Goal: Task Accomplishment & Management: Manage account settings

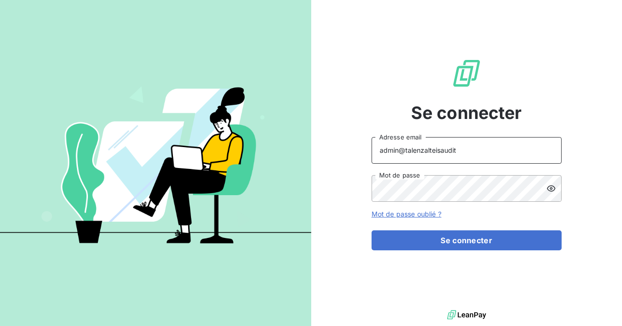
click at [469, 154] on input "admin@talenzalteisaudit" at bounding box center [467, 150] width 190 height 27
type input "admin@talenzalteisconseil"
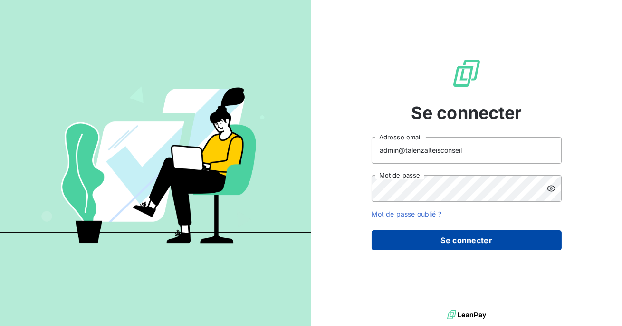
click at [424, 238] on button "Se connecter" at bounding box center [467, 240] width 190 height 20
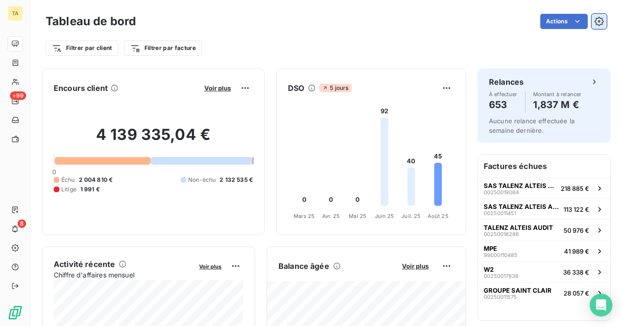
click at [603, 24] on icon "button" at bounding box center [598, 21] width 9 height 9
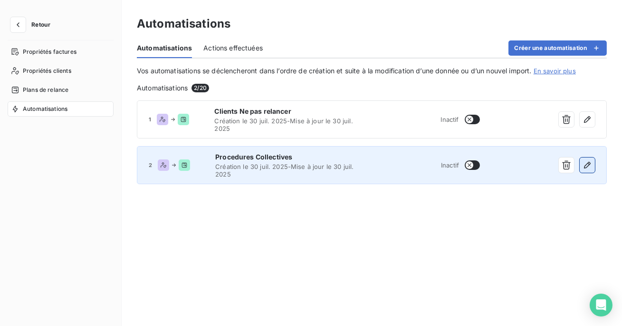
click at [590, 167] on icon "button" at bounding box center [588, 165] width 10 height 10
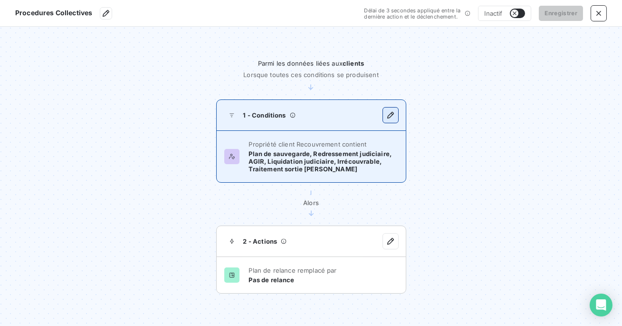
click at [394, 120] on button "button" at bounding box center [390, 114] width 15 height 15
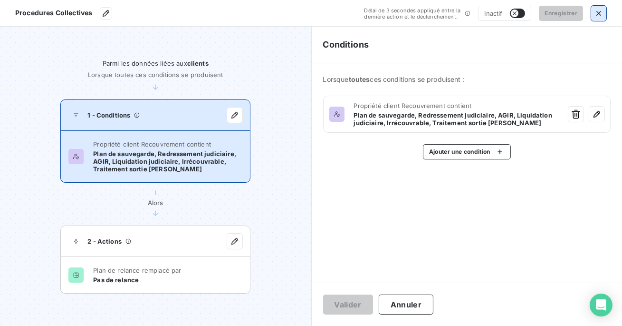
click at [598, 10] on icon "button" at bounding box center [599, 14] width 10 height 10
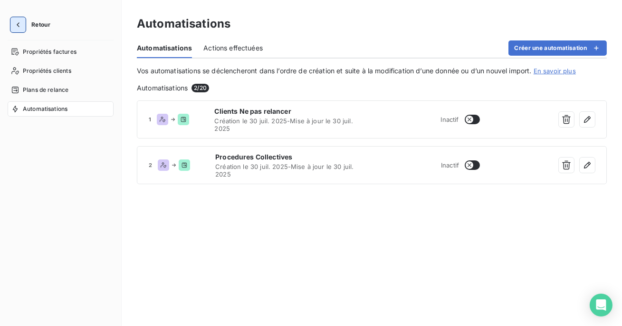
click at [19, 27] on icon "button" at bounding box center [18, 24] width 3 height 5
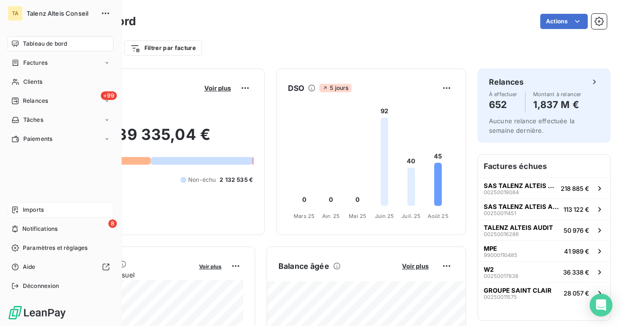
click at [50, 207] on div "Imports" at bounding box center [61, 209] width 106 height 15
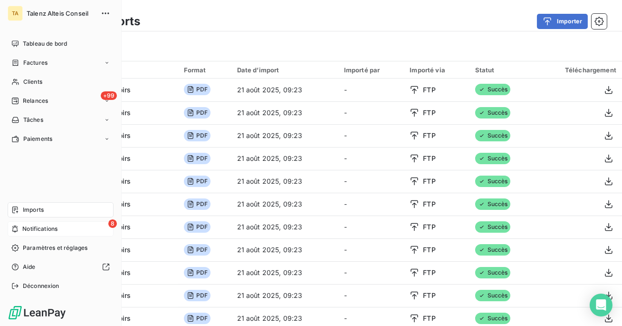
click at [32, 233] on div "8 Notifications" at bounding box center [61, 228] width 106 height 15
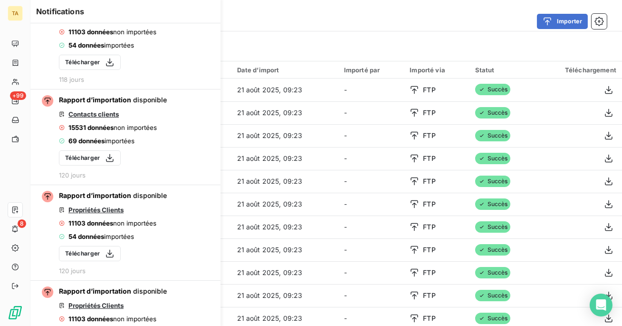
scroll to position [700, 0]
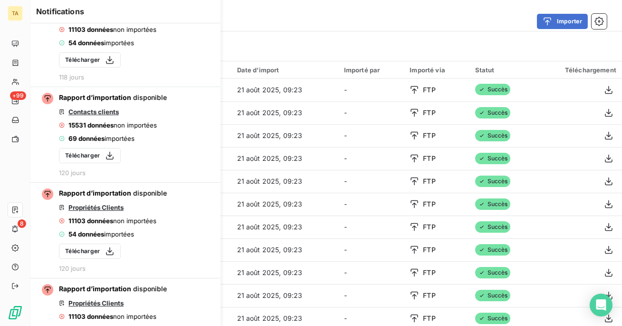
click at [306, 21] on div "Importer" at bounding box center [379, 21] width 455 height 15
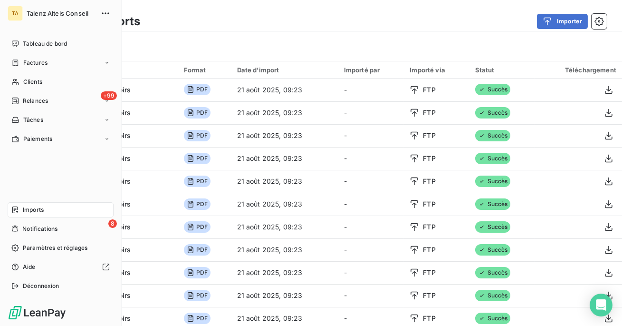
click at [34, 211] on span "Imports" at bounding box center [33, 209] width 21 height 9
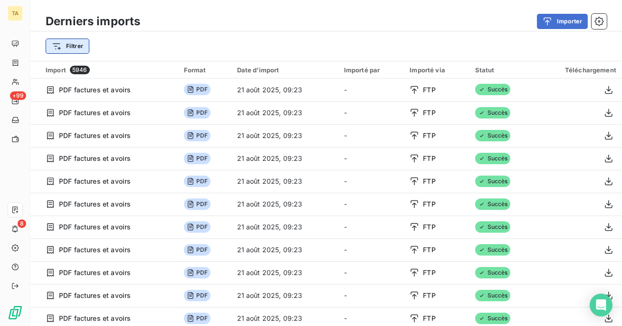
click at [76, 47] on html "TA +99 8 Derniers imports Importer Filtrer Import 5946 Format Date d’import Imp…" at bounding box center [311, 163] width 622 height 326
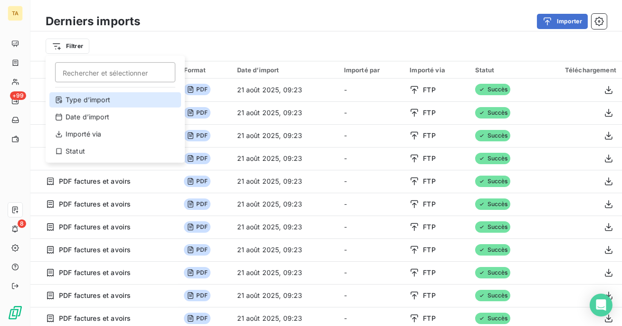
click at [99, 94] on div "Type d’import" at bounding box center [115, 99] width 132 height 15
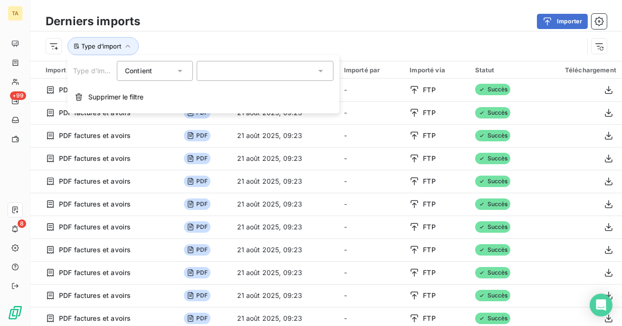
click at [245, 70] on div at bounding box center [265, 71] width 137 height 20
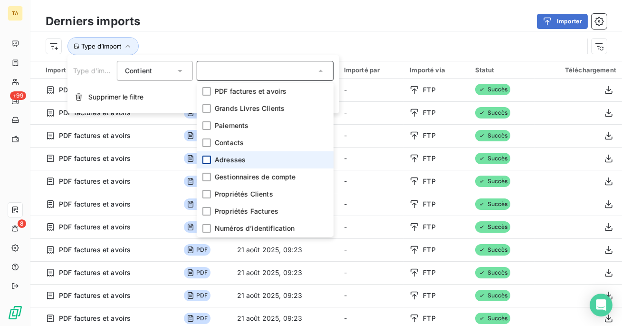
click at [207, 156] on div at bounding box center [206, 159] width 9 height 9
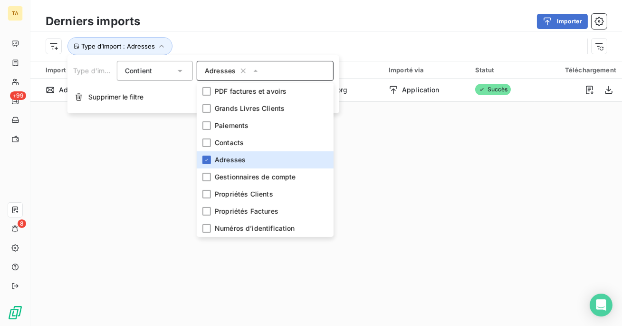
click at [237, 45] on div "Type d’import : Adresses" at bounding box center [315, 46] width 538 height 18
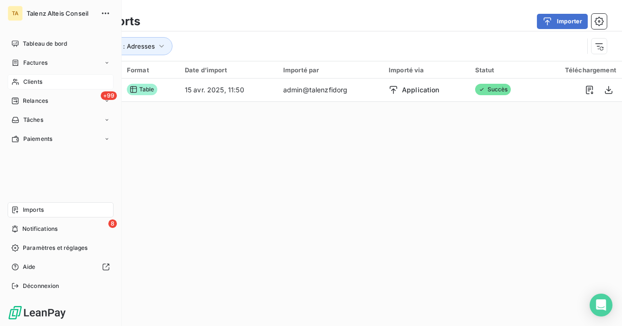
click at [24, 86] on span "Clients" at bounding box center [32, 81] width 19 height 9
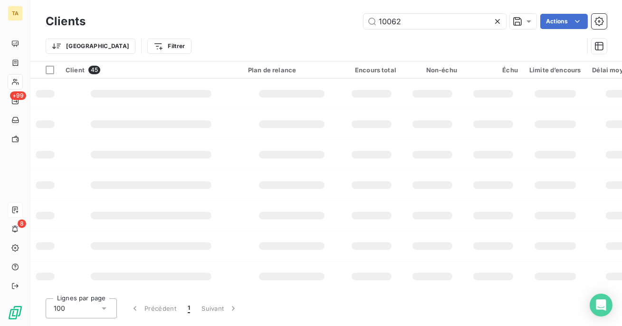
type input "100629"
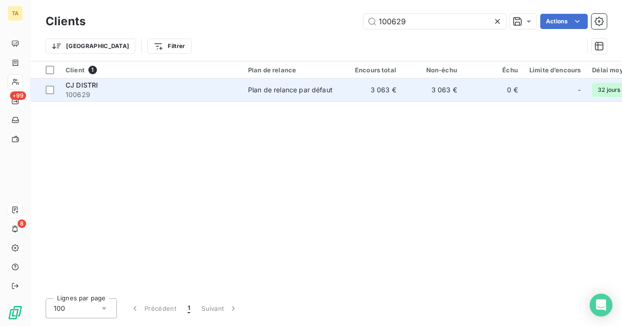
click at [202, 94] on span "100629" at bounding box center [151, 95] width 171 height 10
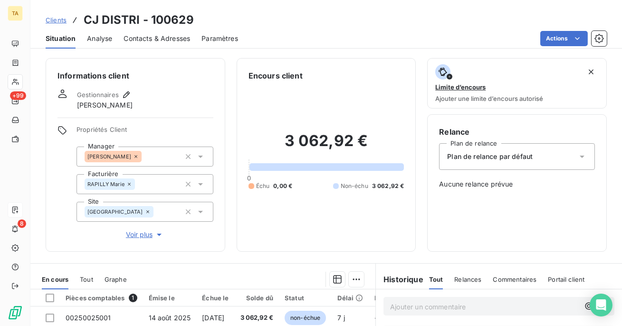
click at [147, 36] on span "Contacts & Adresses" at bounding box center [157, 39] width 67 height 10
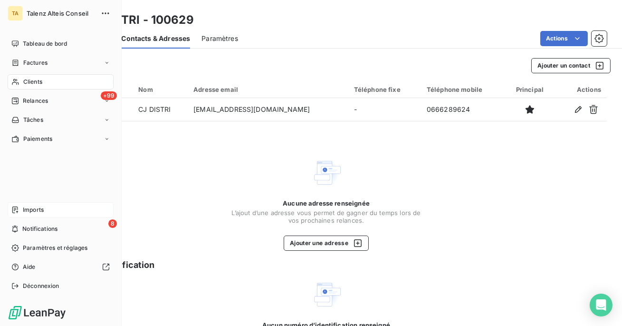
click at [20, 210] on div "Imports" at bounding box center [61, 209] width 106 height 15
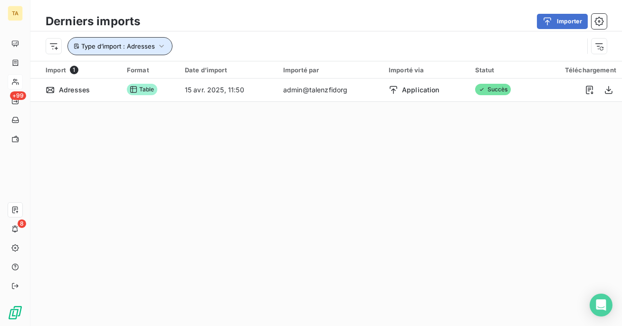
click at [159, 46] on icon "button" at bounding box center [162, 46] width 10 height 10
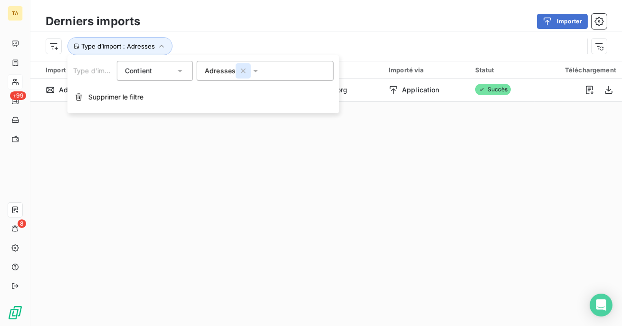
click at [244, 74] on icon "button" at bounding box center [244, 71] width 10 height 10
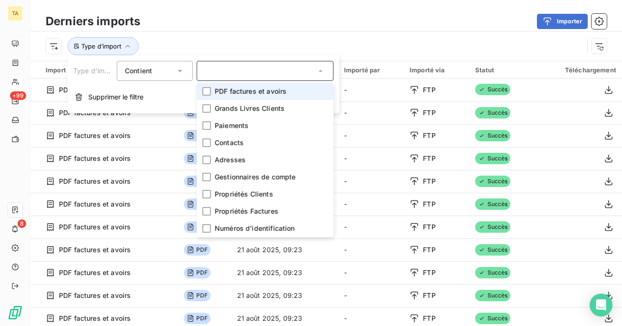
click at [294, 38] on div "Type d’import" at bounding box center [315, 46] width 538 height 18
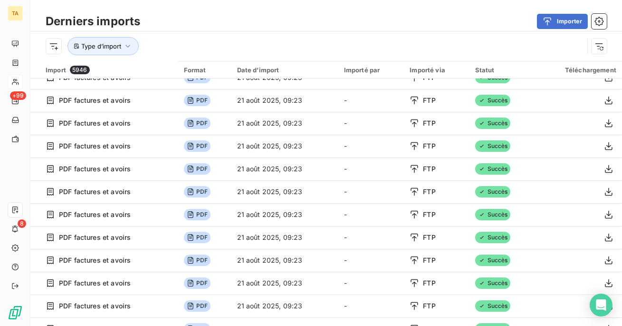
scroll to position [49, 0]
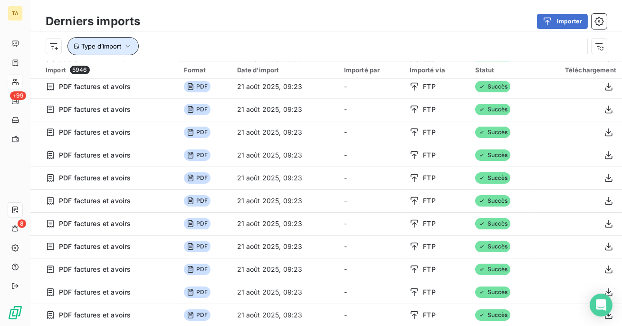
click at [123, 49] on icon "button" at bounding box center [128, 46] width 10 height 10
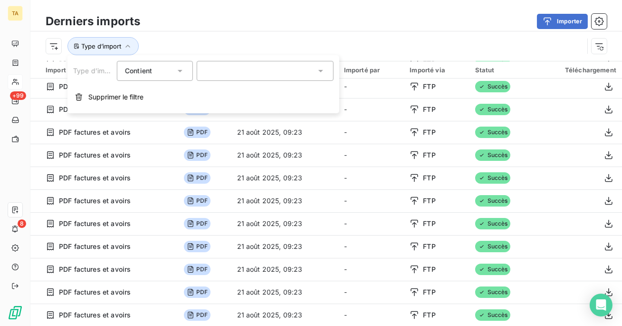
click at [224, 65] on div at bounding box center [265, 71] width 137 height 20
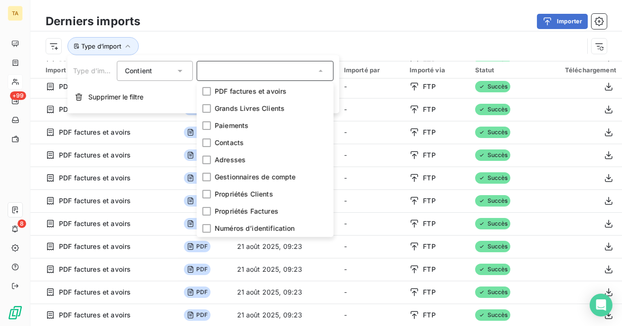
click at [172, 75] on div "Contient is" at bounding box center [150, 70] width 50 height 13
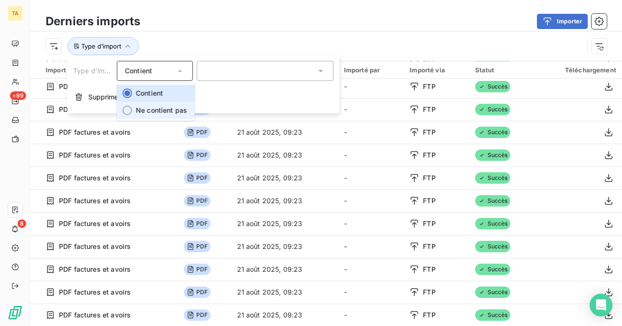
click at [158, 104] on li "Ne contient pas" at bounding box center [156, 110] width 78 height 17
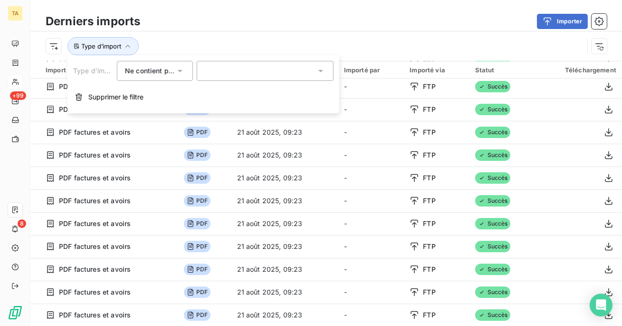
click at [215, 70] on div at bounding box center [265, 71] width 137 height 20
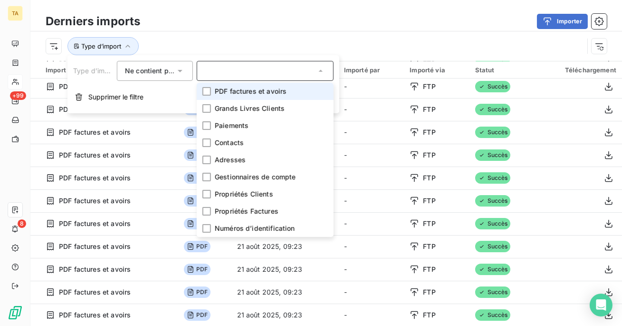
click at [206, 97] on li "PDF factures et avoirs" at bounding box center [265, 91] width 137 height 17
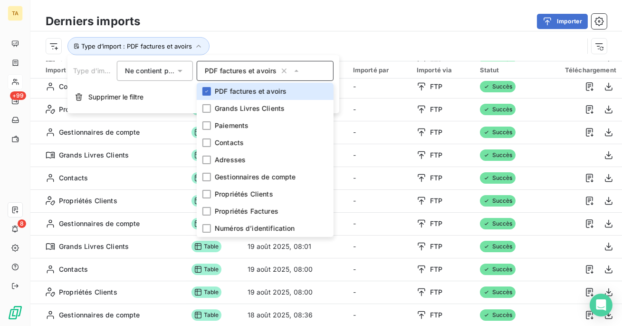
click at [241, 18] on div "Importer" at bounding box center [379, 21] width 455 height 15
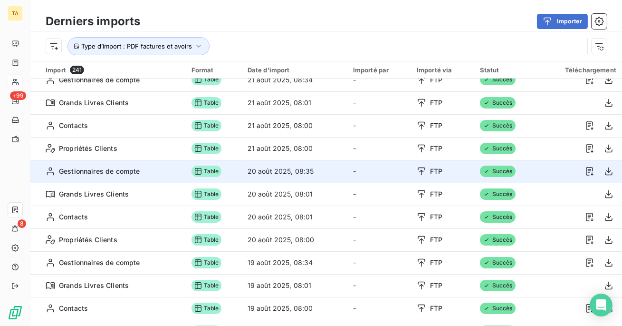
scroll to position [0, 0]
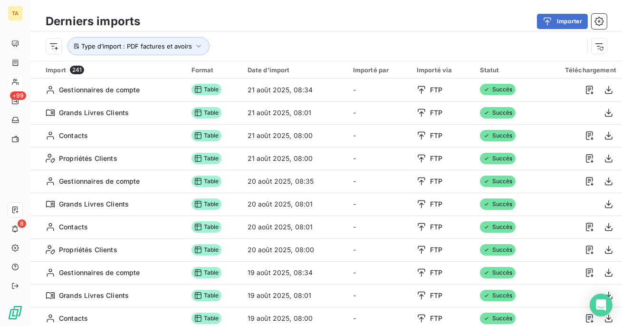
click at [408, 38] on div "Type d’import : PDF factures et avoirs" at bounding box center [315, 46] width 538 height 18
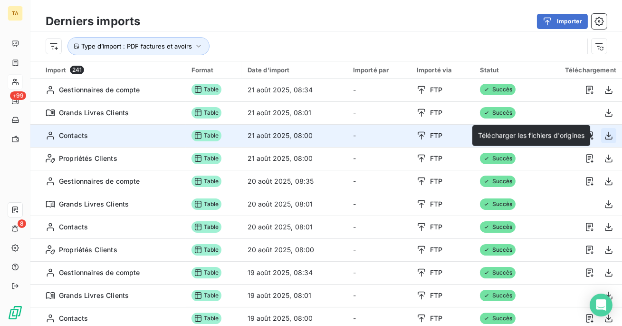
click at [606, 134] on icon "button" at bounding box center [609, 136] width 10 height 10
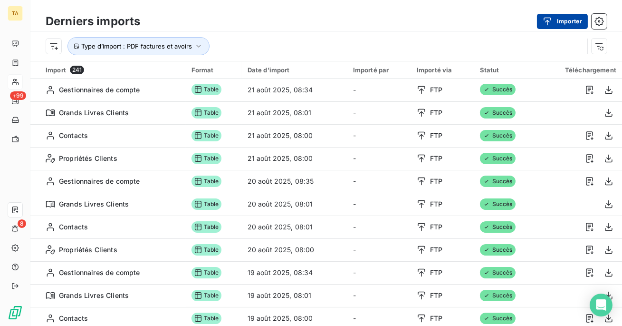
click at [554, 17] on div "button" at bounding box center [550, 22] width 14 height 10
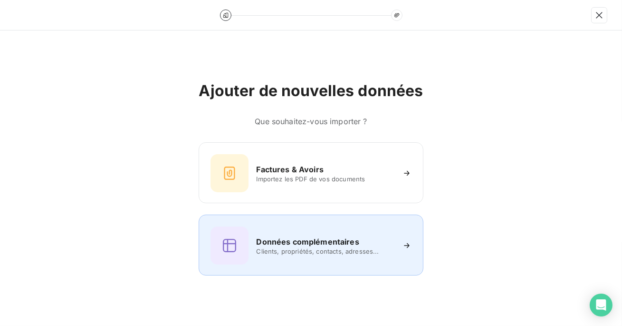
click at [317, 241] on h6 "Données complémentaires" at bounding box center [307, 241] width 103 height 11
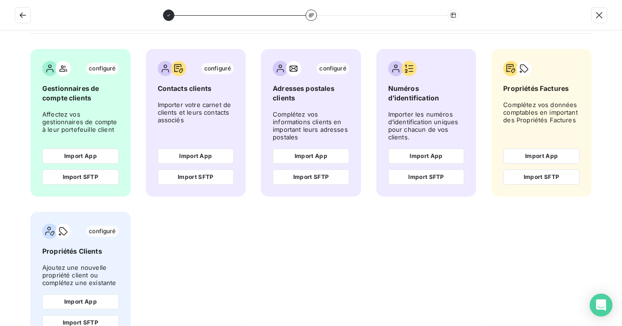
scroll to position [39, 0]
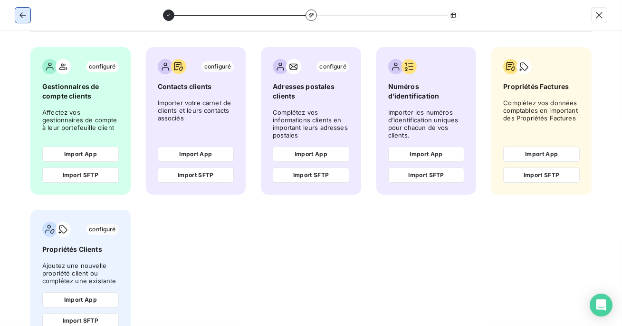
click at [25, 18] on icon "button" at bounding box center [23, 15] width 10 height 10
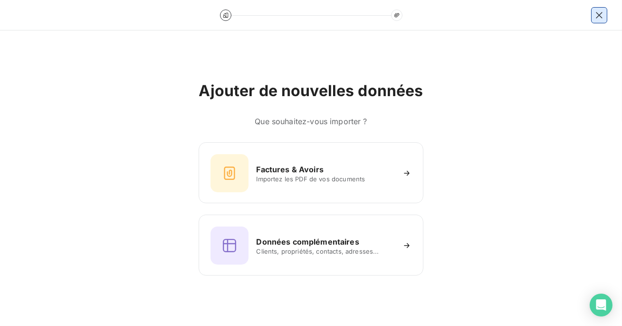
click at [600, 18] on icon "button" at bounding box center [599, 15] width 10 height 10
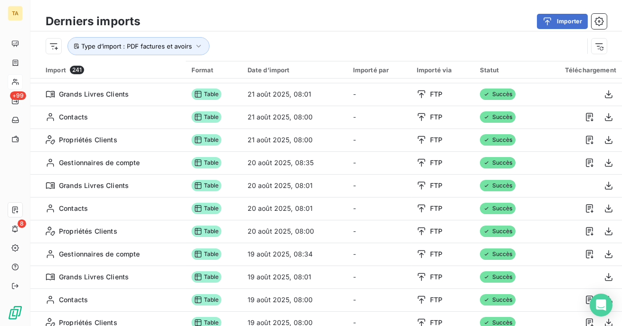
scroll to position [0, 0]
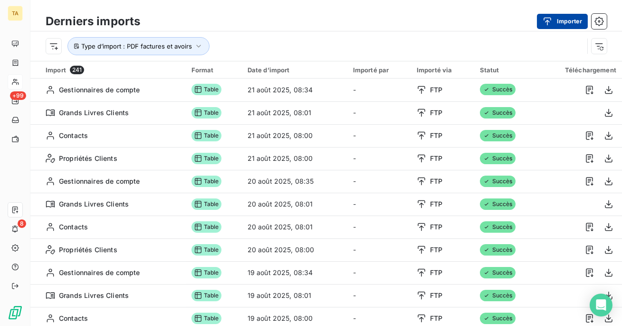
click at [546, 22] on icon "button" at bounding box center [548, 22] width 10 height 10
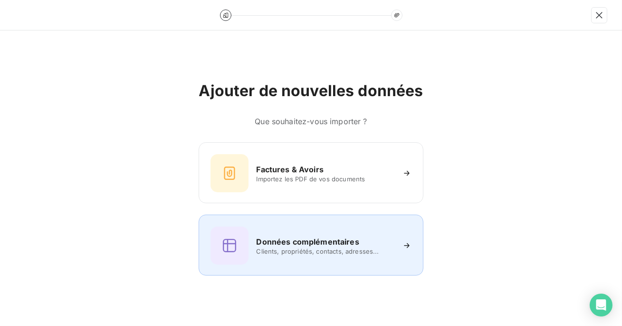
click at [381, 249] on span "Clients, propriétés, contacts, adresses..." at bounding box center [325, 251] width 138 height 8
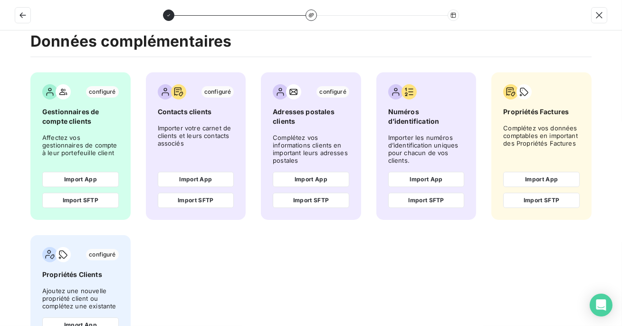
scroll to position [19, 0]
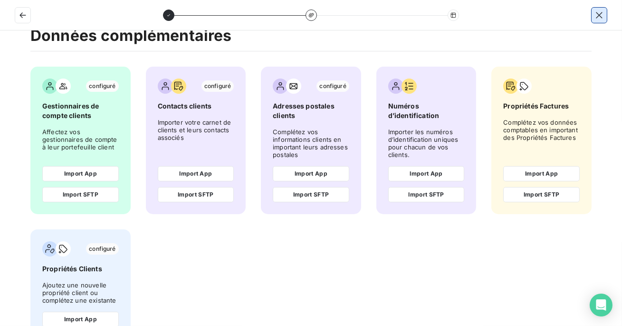
click at [603, 16] on icon "button" at bounding box center [599, 15] width 10 height 10
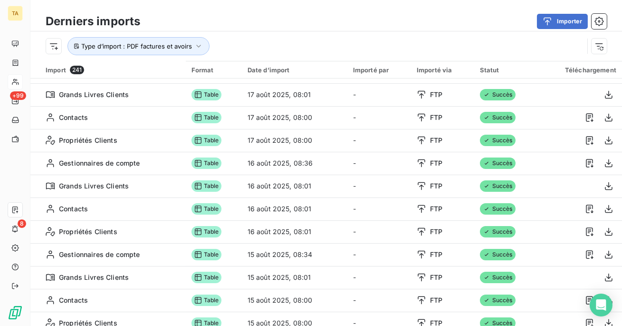
scroll to position [385, 0]
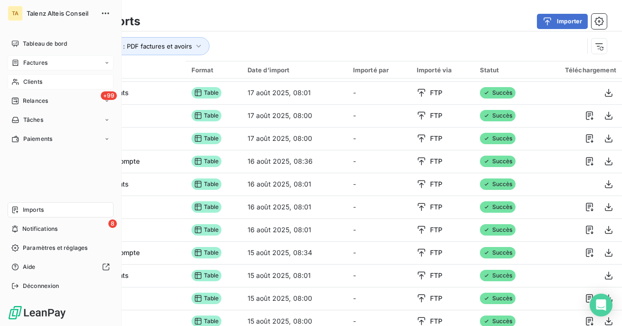
click at [40, 64] on span "Factures" at bounding box center [35, 62] width 24 height 9
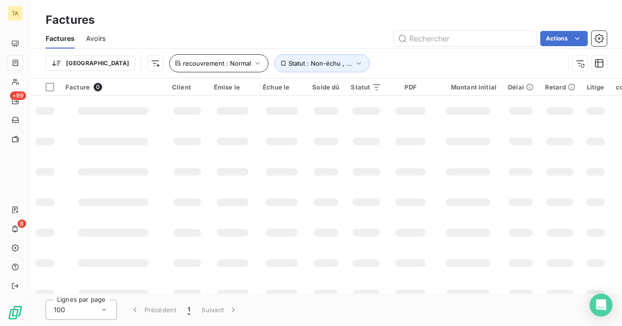
click at [186, 61] on span "recouvrement : Normal" at bounding box center [217, 63] width 68 height 8
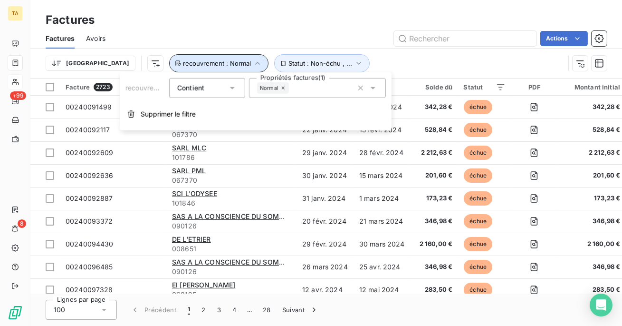
click at [253, 63] on icon "button" at bounding box center [258, 63] width 10 height 10
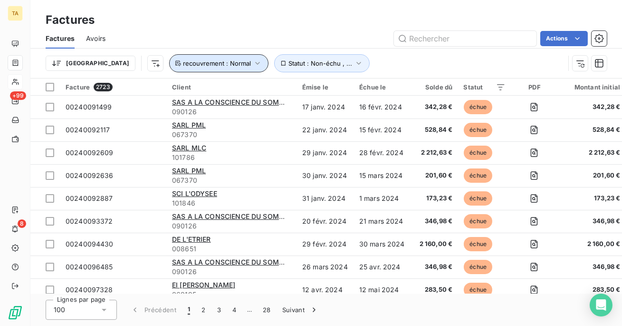
click at [202, 70] on button "recouvrement : Normal" at bounding box center [218, 63] width 99 height 18
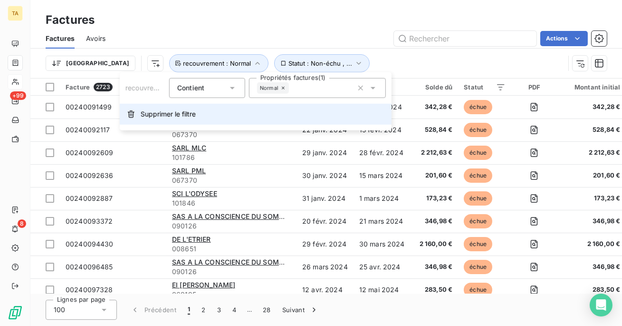
click at [174, 118] on span "Supprimer le filtre" at bounding box center [168, 114] width 55 height 10
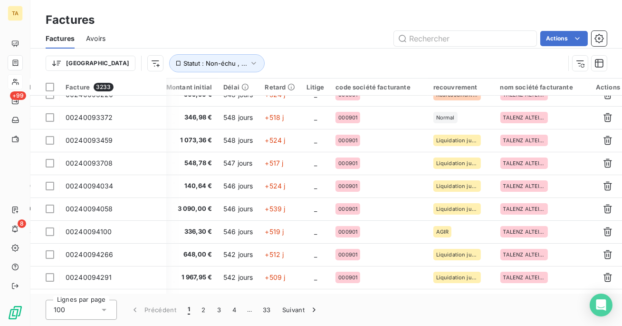
scroll to position [0, 406]
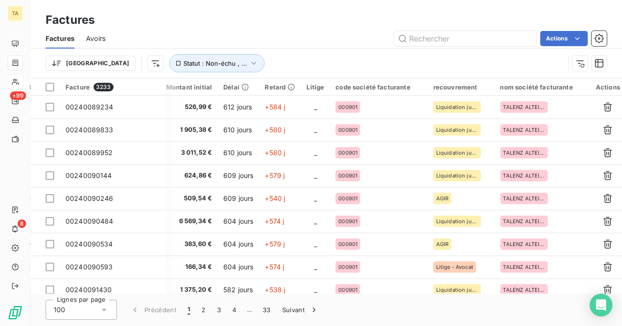
click at [77, 317] on div "100" at bounding box center [81, 309] width 71 height 20
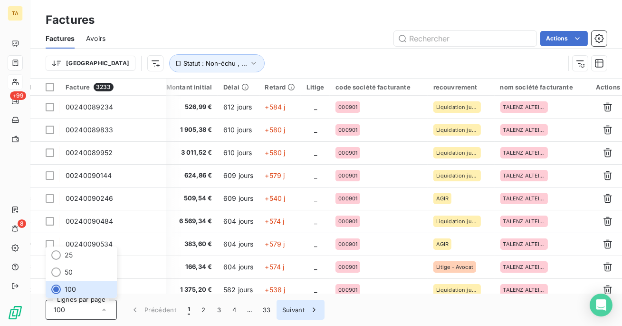
click at [297, 310] on button "Suivant" at bounding box center [301, 309] width 48 height 20
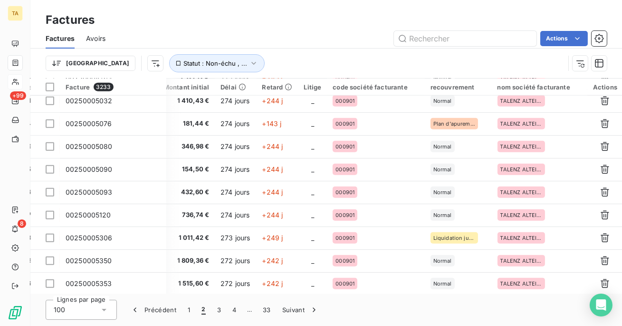
scroll to position [2087, 406]
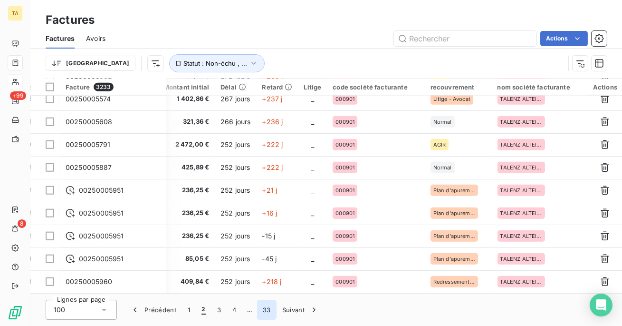
click at [265, 310] on button "33" at bounding box center [266, 309] width 19 height 20
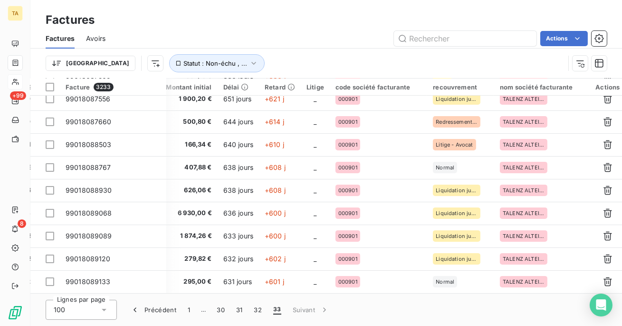
scroll to position [0, 393]
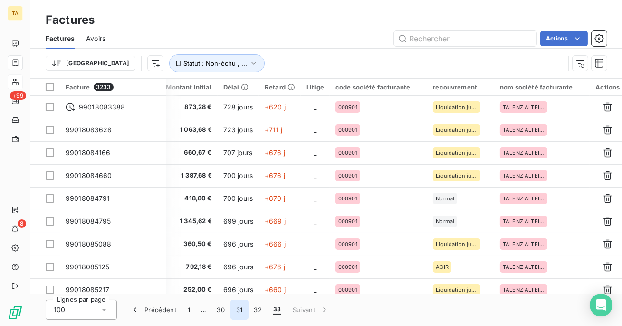
click at [234, 311] on button "31" at bounding box center [239, 309] width 18 height 20
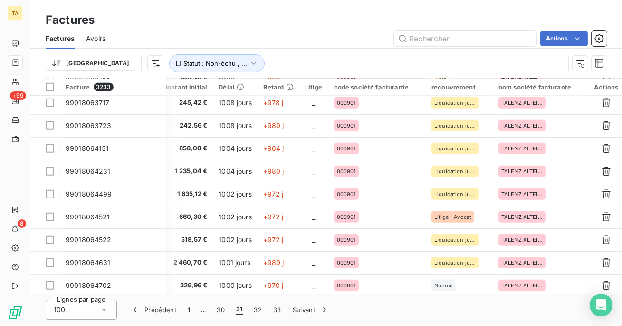
scroll to position [2087, 409]
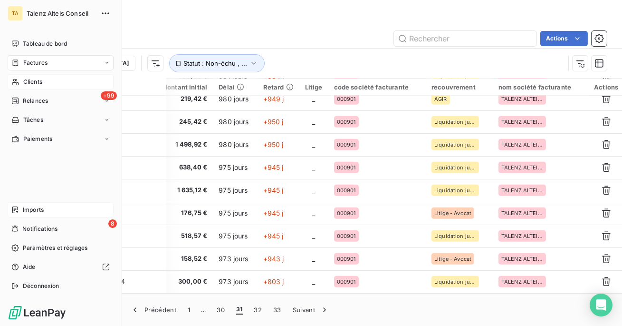
click at [37, 207] on span "Imports" at bounding box center [33, 209] width 21 height 9
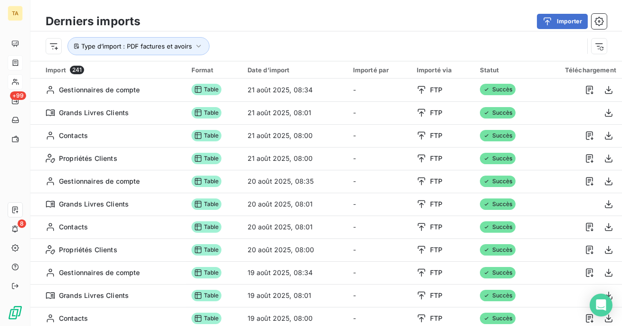
click at [310, 46] on div "Type d’import : PDF factures et avoirs" at bounding box center [315, 46] width 538 height 18
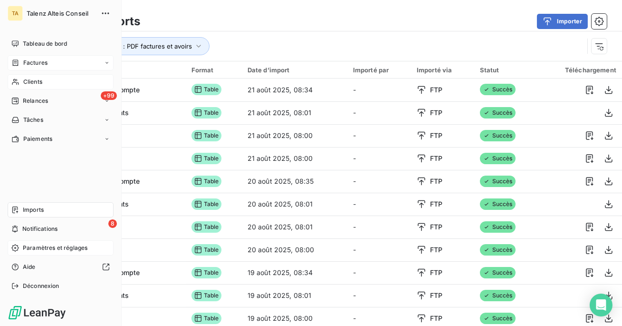
click at [38, 252] on div "Paramètres et réglages" at bounding box center [61, 247] width 106 height 15
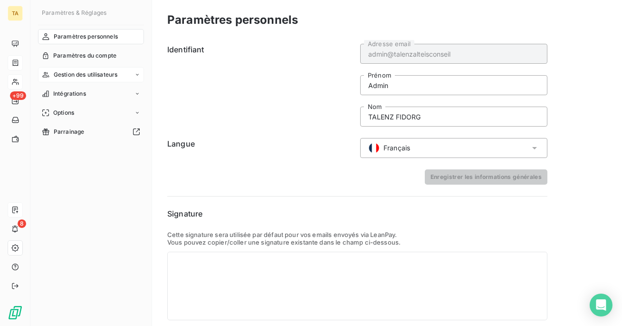
click at [94, 77] on span "Gestion des utilisateurs" at bounding box center [86, 74] width 64 height 9
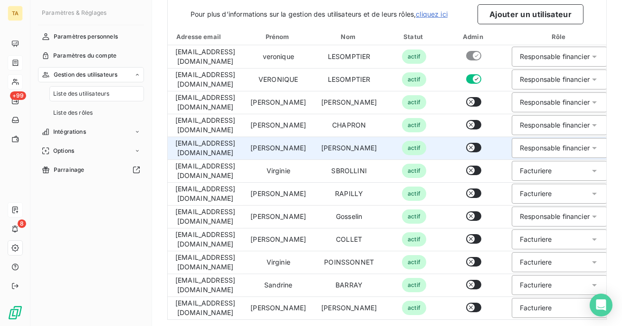
scroll to position [59, 0]
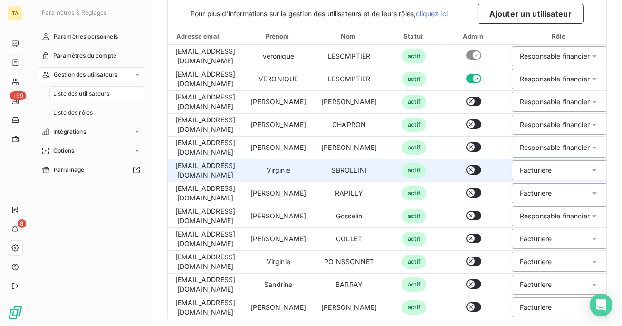
click at [520, 172] on div "Facturiere" at bounding box center [536, 170] width 32 height 10
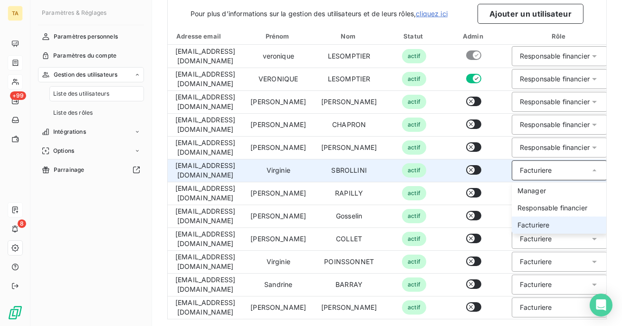
click at [520, 172] on div "Facturiere" at bounding box center [536, 170] width 32 height 10
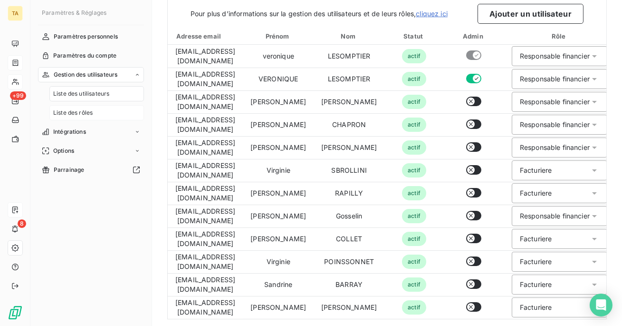
click at [98, 113] on div "Liste des rôles" at bounding box center [96, 112] width 95 height 15
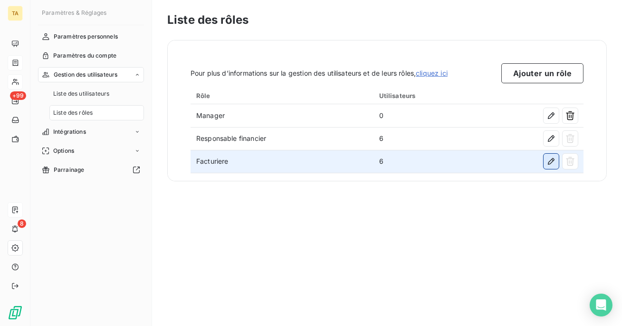
click at [552, 163] on icon "button" at bounding box center [551, 161] width 10 height 10
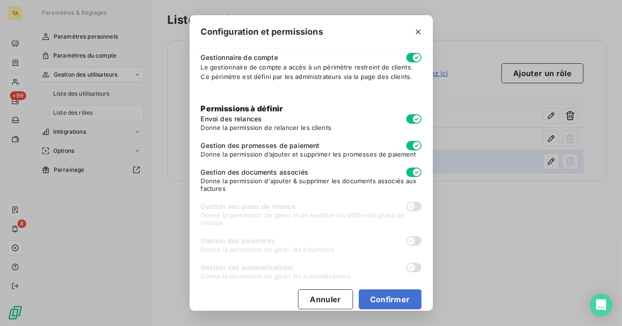
scroll to position [76, 0]
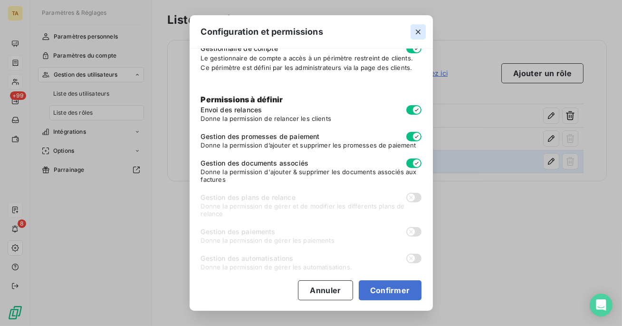
click at [419, 31] on icon "button" at bounding box center [418, 32] width 10 height 10
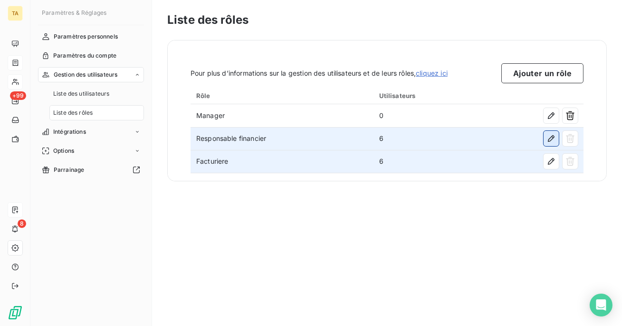
click at [551, 134] on icon "button" at bounding box center [551, 139] width 10 height 10
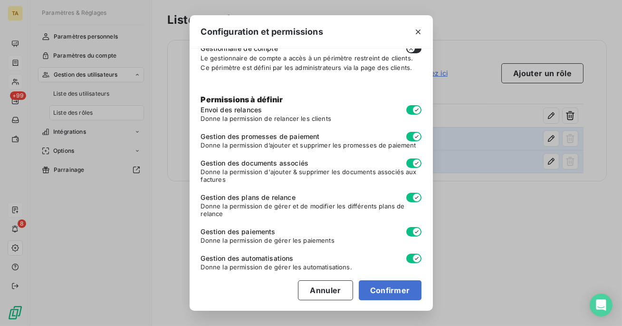
scroll to position [0, 0]
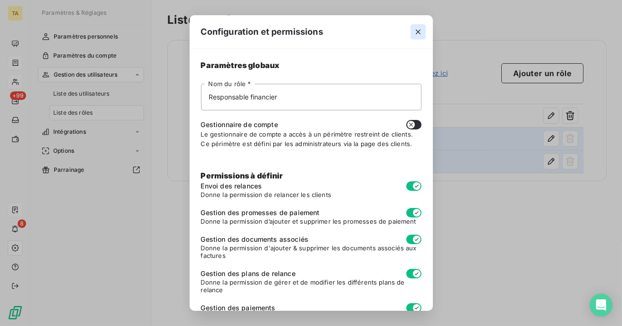
click at [417, 27] on icon "button" at bounding box center [418, 32] width 10 height 10
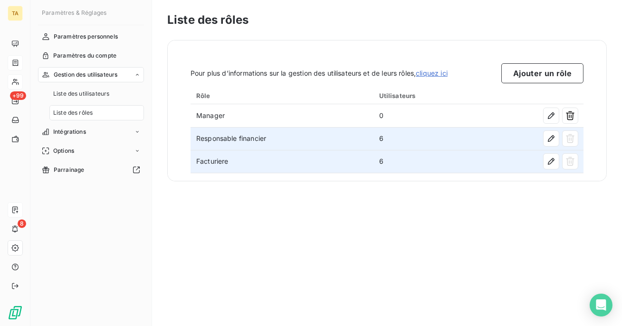
click at [543, 142] on div at bounding box center [532, 138] width 91 height 15
click at [549, 140] on icon "button" at bounding box center [551, 139] width 10 height 10
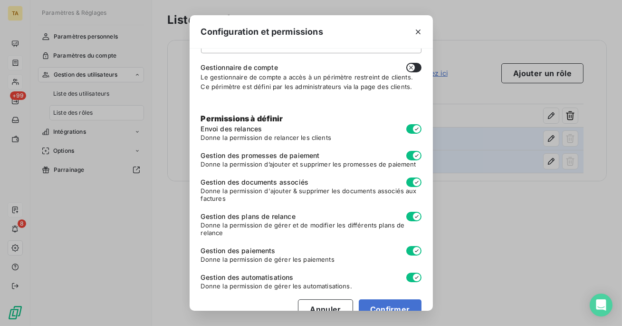
scroll to position [76, 0]
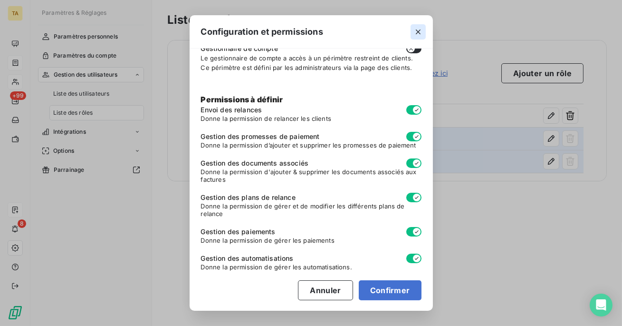
click at [416, 33] on icon "button" at bounding box center [418, 31] width 5 height 5
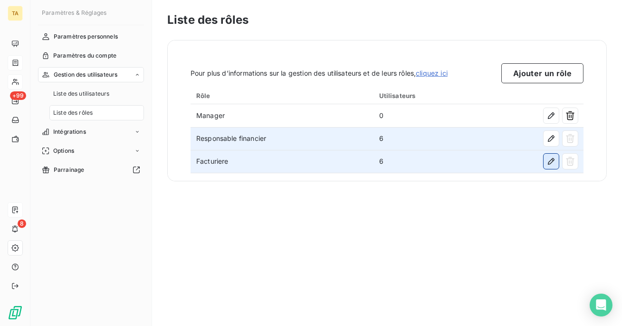
click at [553, 162] on icon "button" at bounding box center [551, 161] width 10 height 10
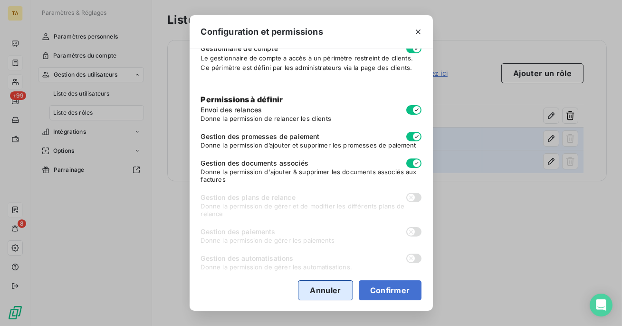
click at [334, 282] on button "Annuler" at bounding box center [325, 290] width 55 height 20
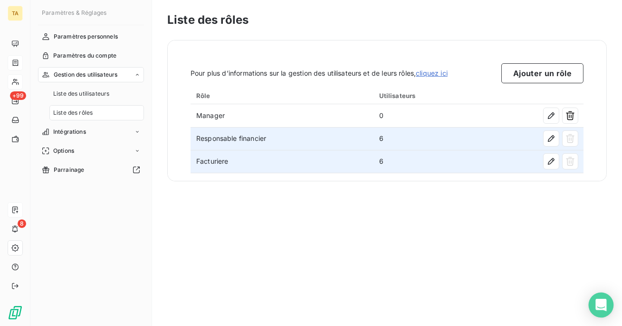
click at [600, 305] on icon "Open Intercom Messenger" at bounding box center [600, 304] width 11 height 12
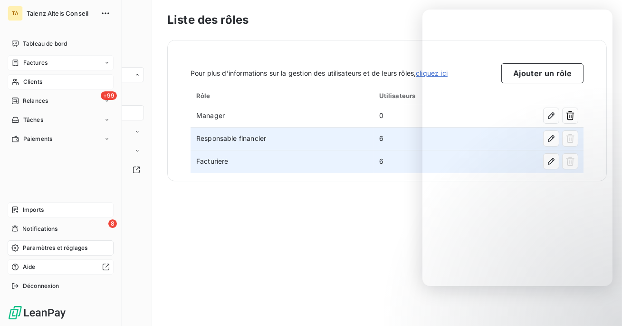
click at [25, 267] on span "Aide" at bounding box center [29, 266] width 13 height 9
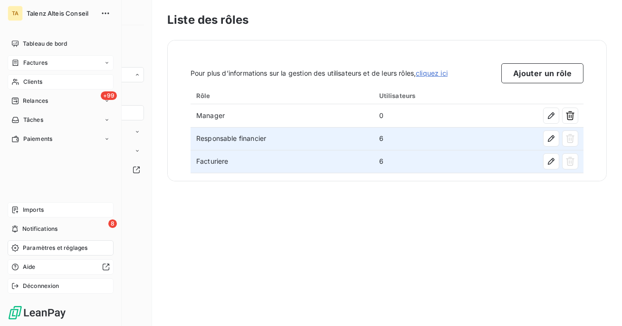
click at [41, 280] on div "Déconnexion" at bounding box center [61, 285] width 106 height 15
